Goal: Check status: Check status

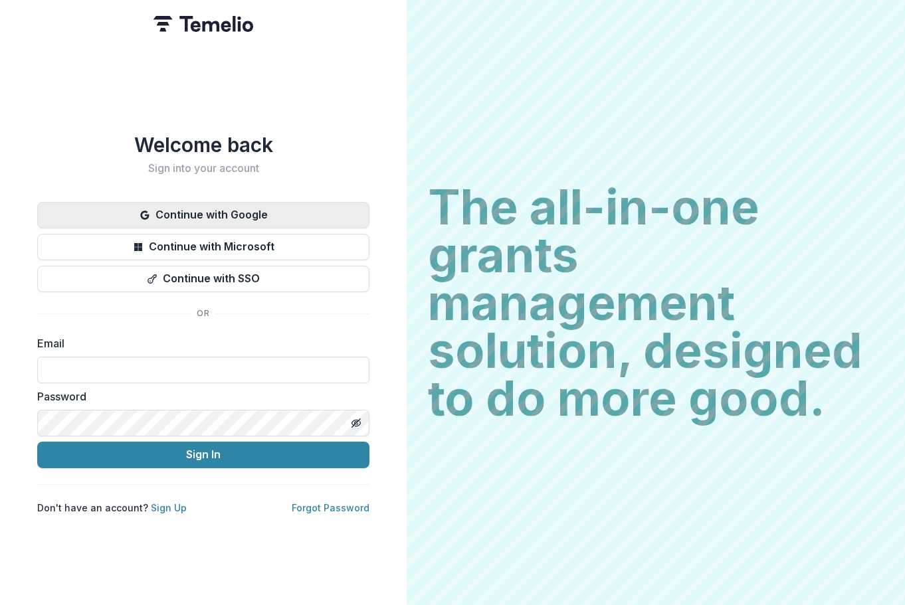
click at [224, 207] on button "Continue with Google" at bounding box center [203, 215] width 332 height 27
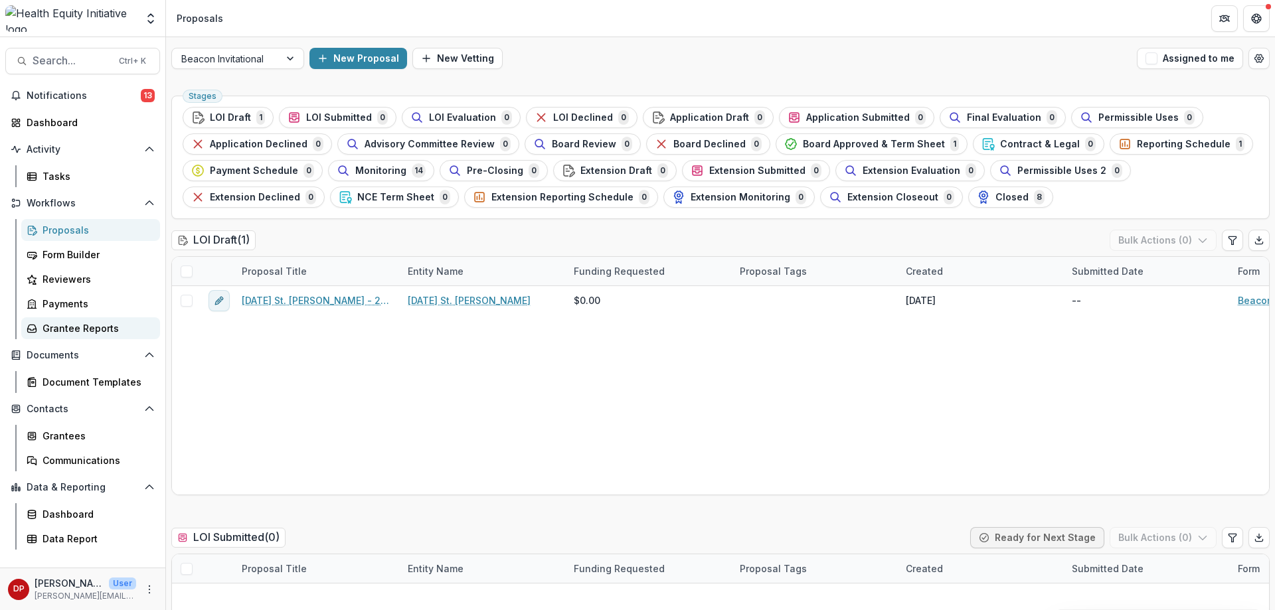
click at [42, 327] on link "Grantee Reports" at bounding box center [90, 328] width 139 height 22
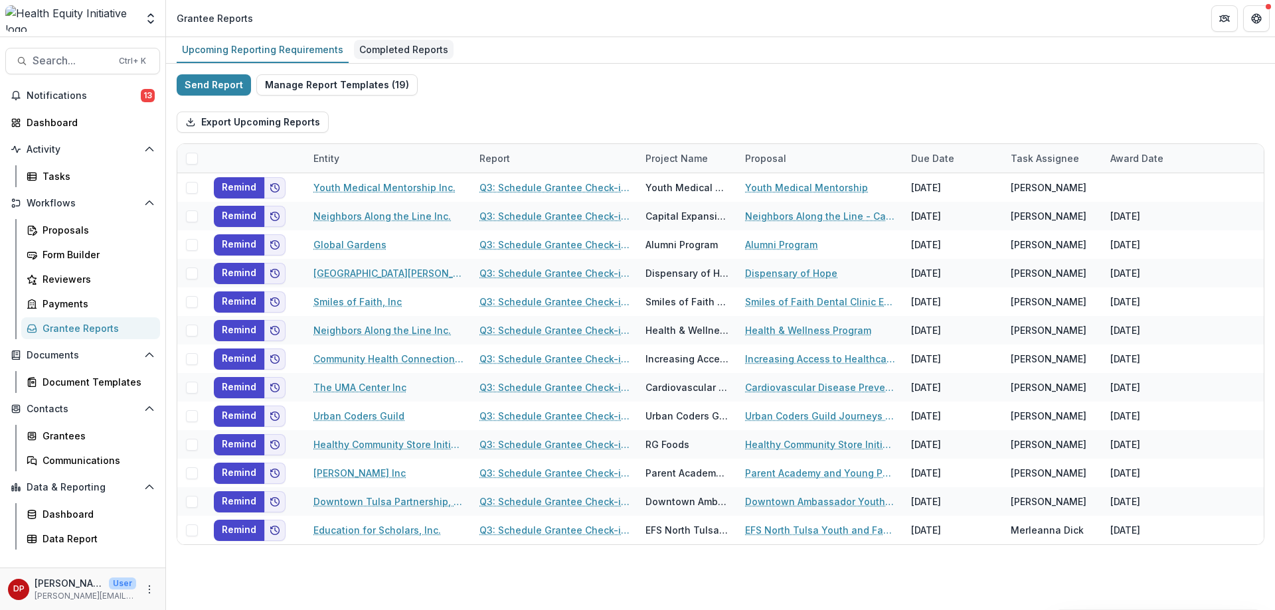
click at [371, 42] on div "Completed Reports" at bounding box center [404, 49] width 100 height 19
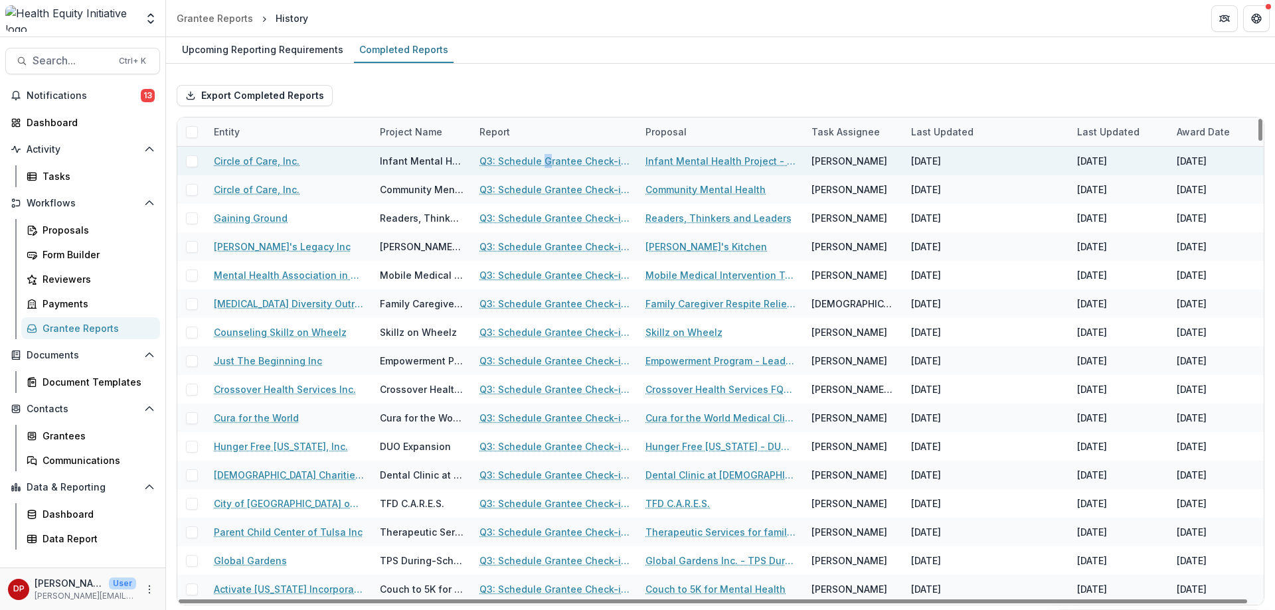
click at [545, 157] on div "Q3: Schedule Grantee Check-in with [PERSON_NAME]" at bounding box center [555, 161] width 150 height 29
click at [545, 157] on link "Q3: Schedule Grantee Check-in with [PERSON_NAME]" at bounding box center [555, 161] width 150 height 14
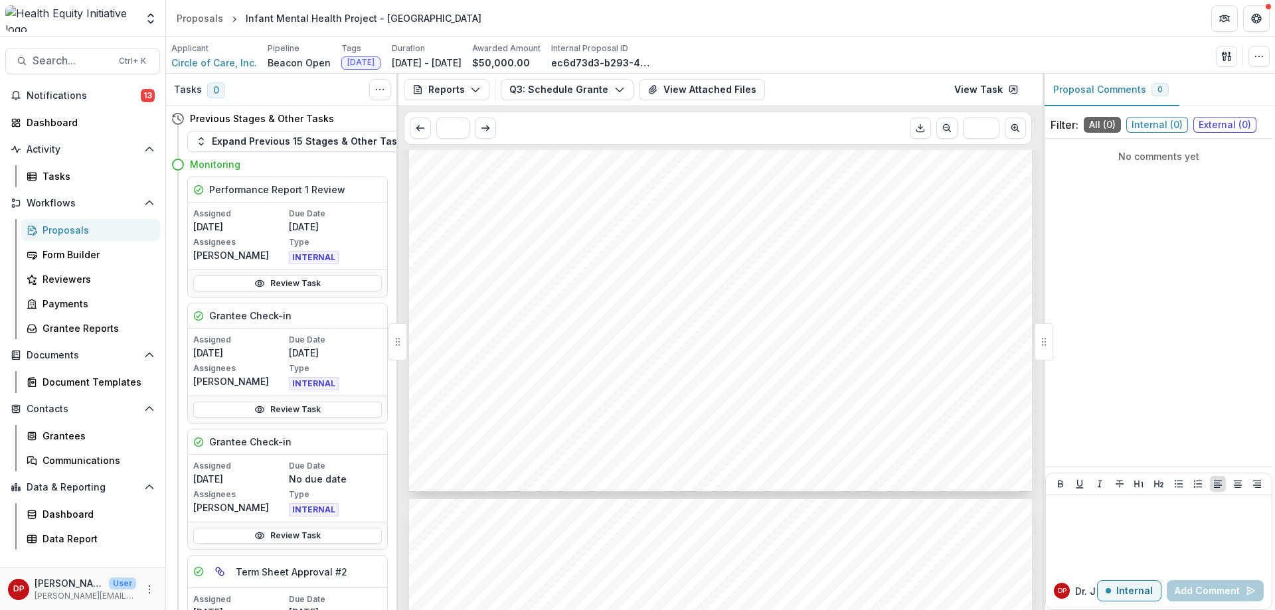
scroll to position [598, 0]
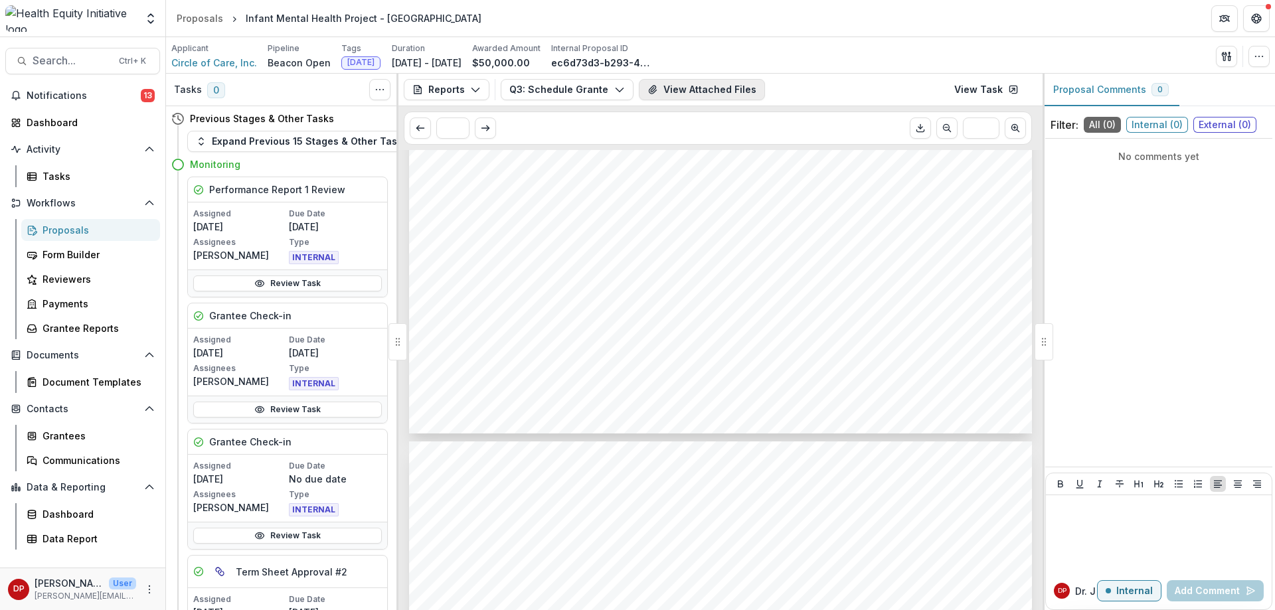
click at [685, 84] on button "View Attached Files" at bounding box center [702, 89] width 126 height 21
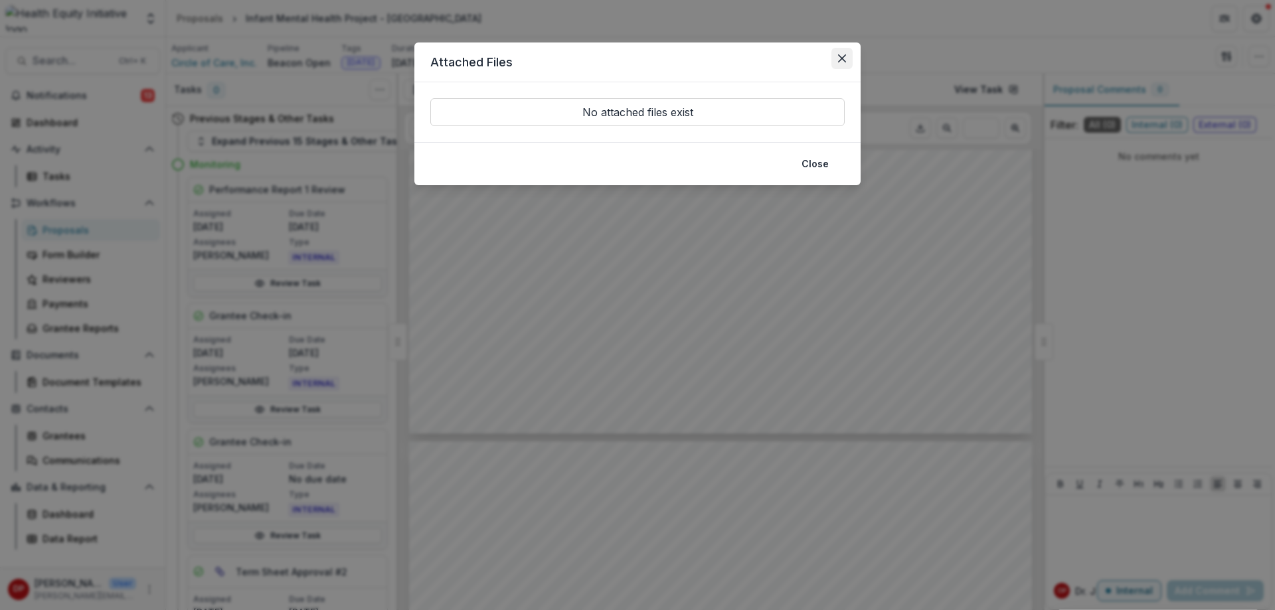
click at [838, 62] on button "Close" at bounding box center [842, 58] width 21 height 21
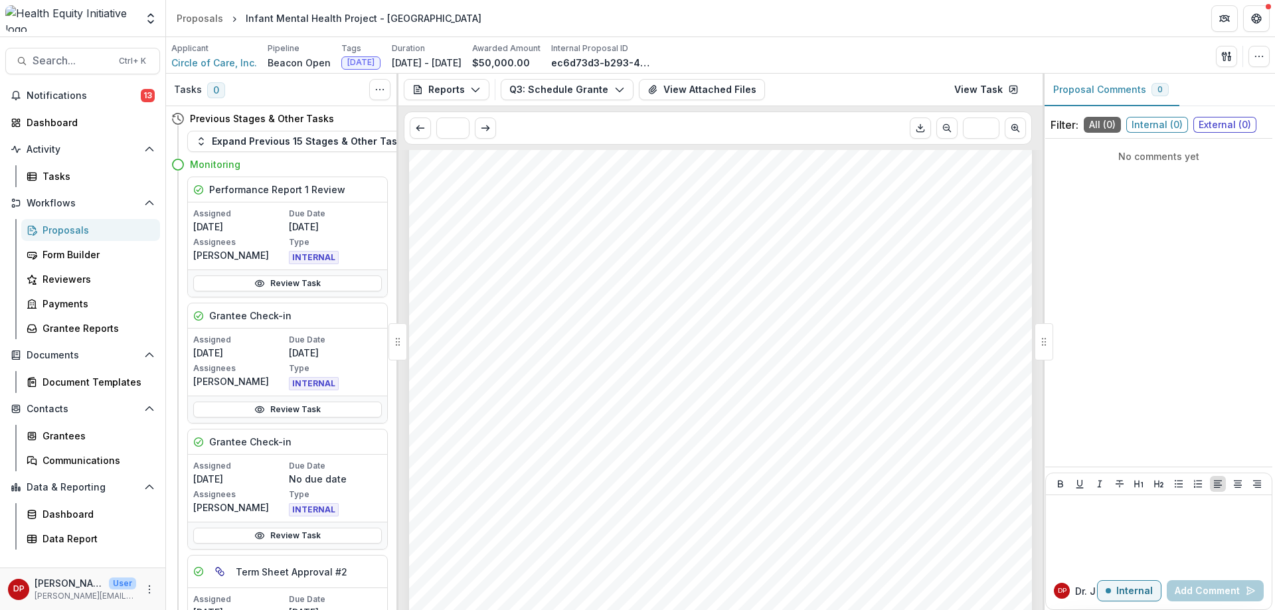
scroll to position [199, 0]
